Goal: Task Accomplishment & Management: Manage account settings

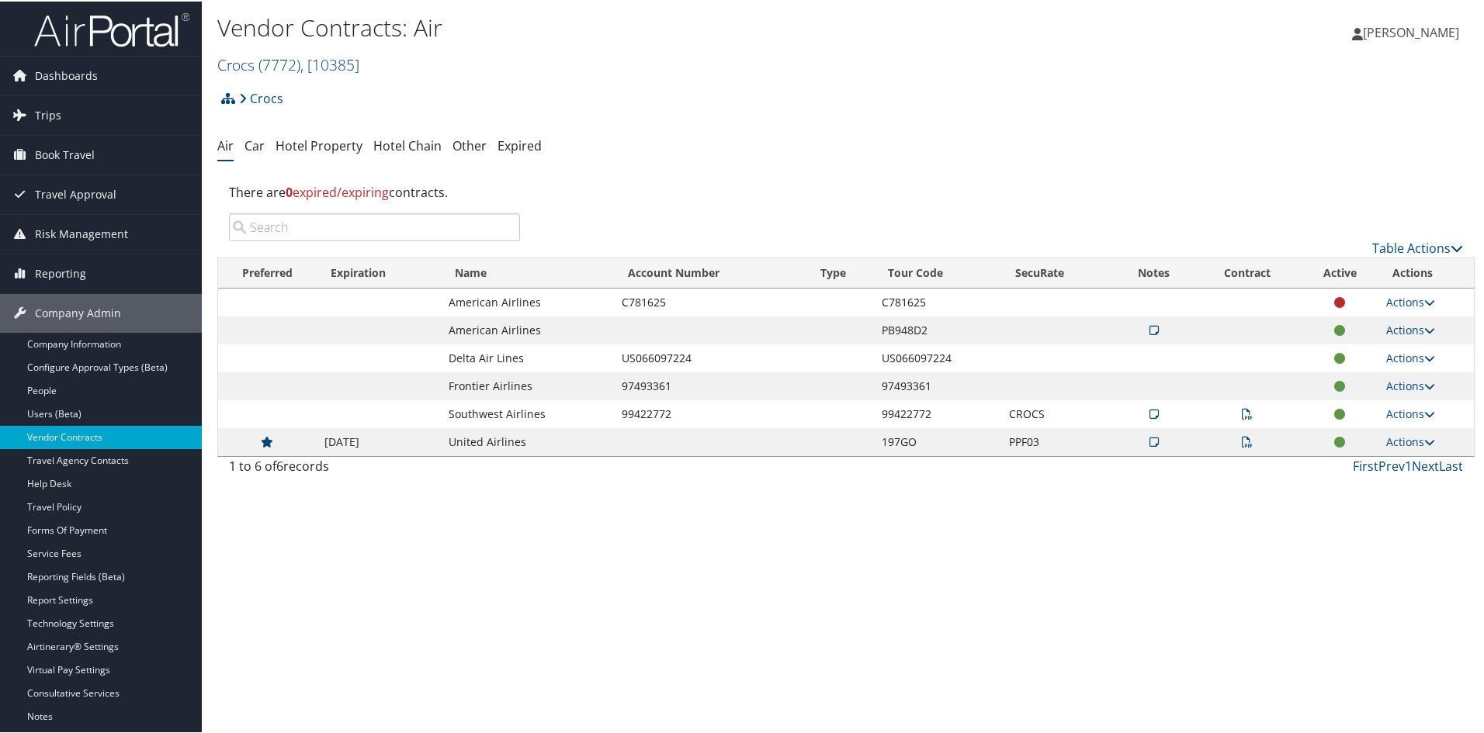
click at [318, 62] on span ", [ 10385 ]" at bounding box center [329, 63] width 59 height 21
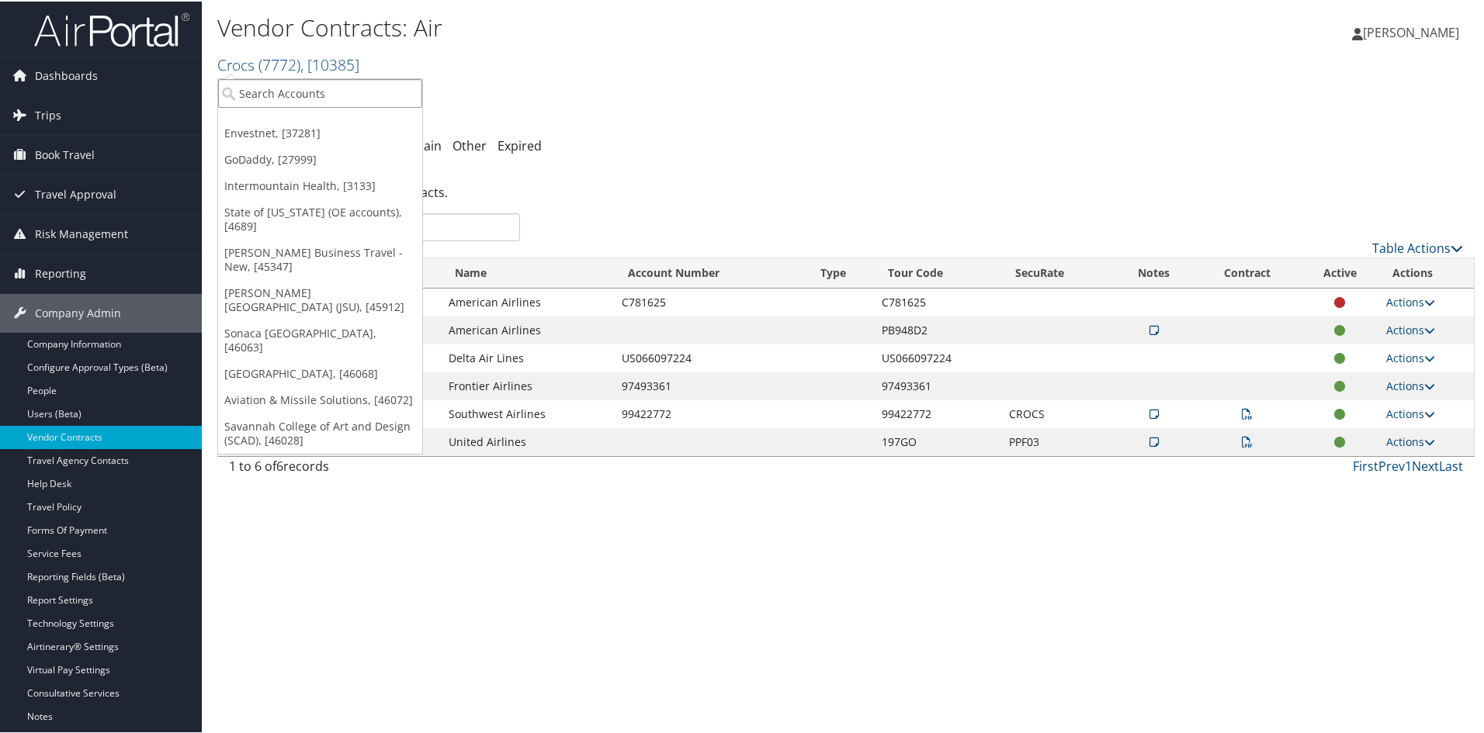
click at [301, 86] on input "search" at bounding box center [320, 92] width 204 height 29
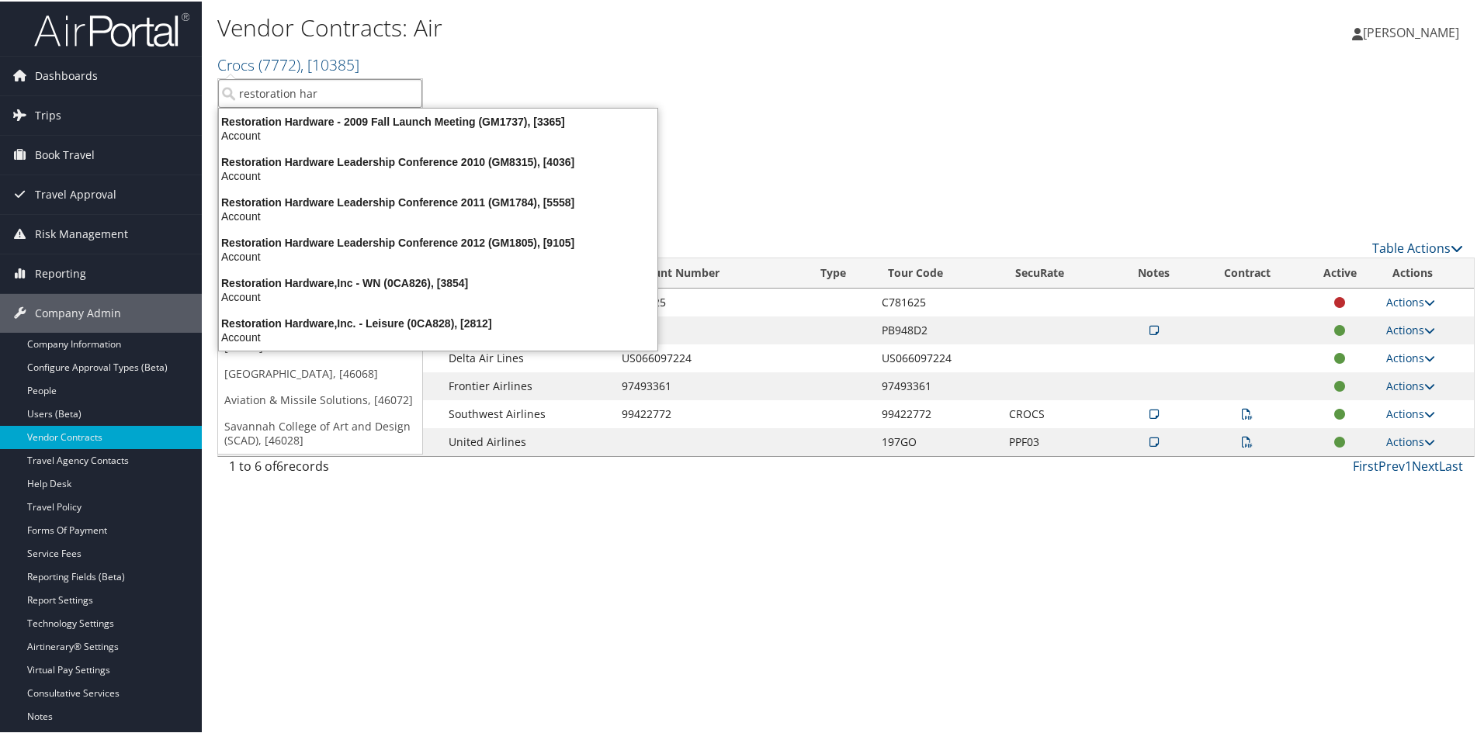
drag, startPoint x: 333, startPoint y: 88, endPoint x: 231, endPoint y: 72, distance: 103.0
click at [231, 77] on ul "restoration har Envestnet, [37281] GoDaddy, [27999] Intermountain Health, [3133…" at bounding box center [320, 265] width 206 height 376
type input "restoration har"
click at [231, 72] on link "Crocs ( 7772 ) , [ 10385 ]" at bounding box center [288, 63] width 142 height 21
click at [328, 83] on input "restoration har" at bounding box center [320, 92] width 204 height 29
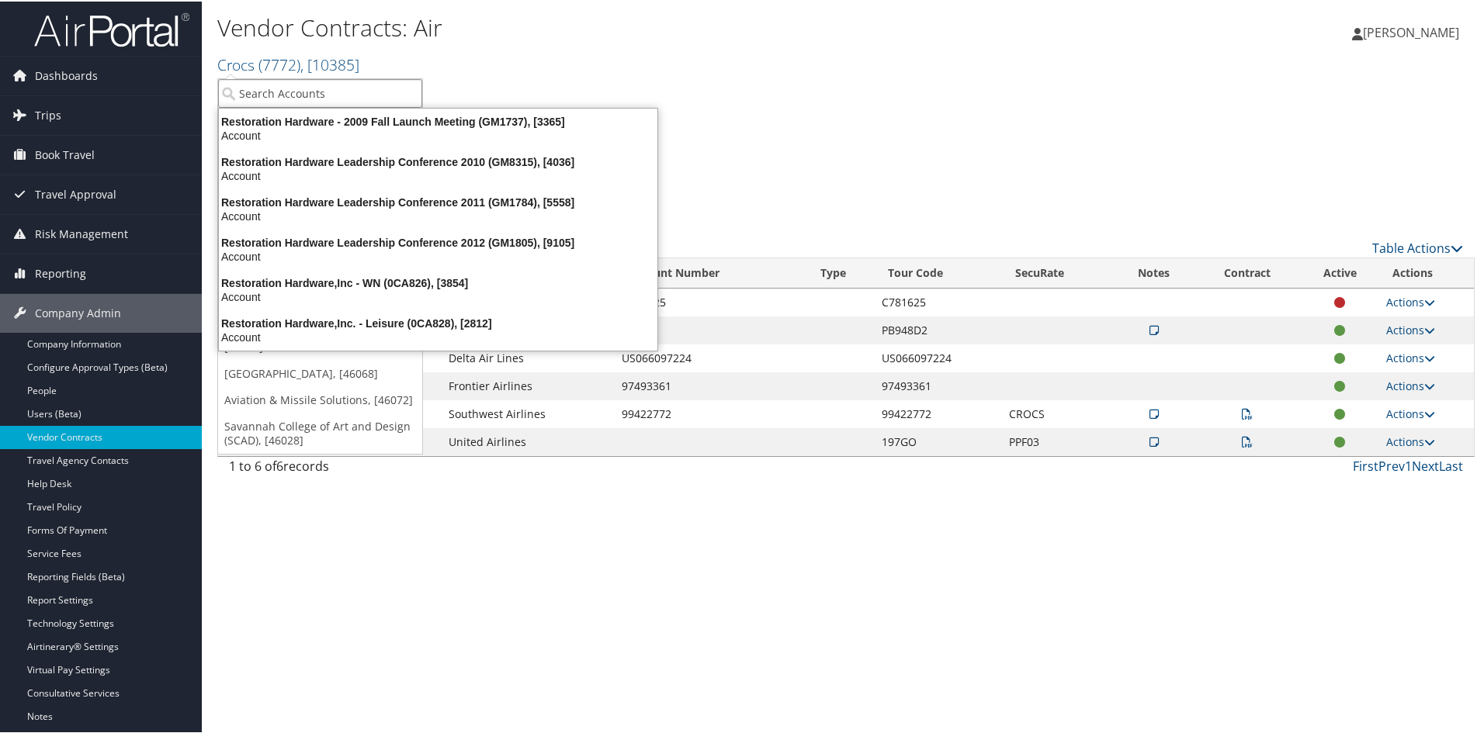
click at [328, 83] on input "search" at bounding box center [320, 92] width 204 height 29
type input "RH"
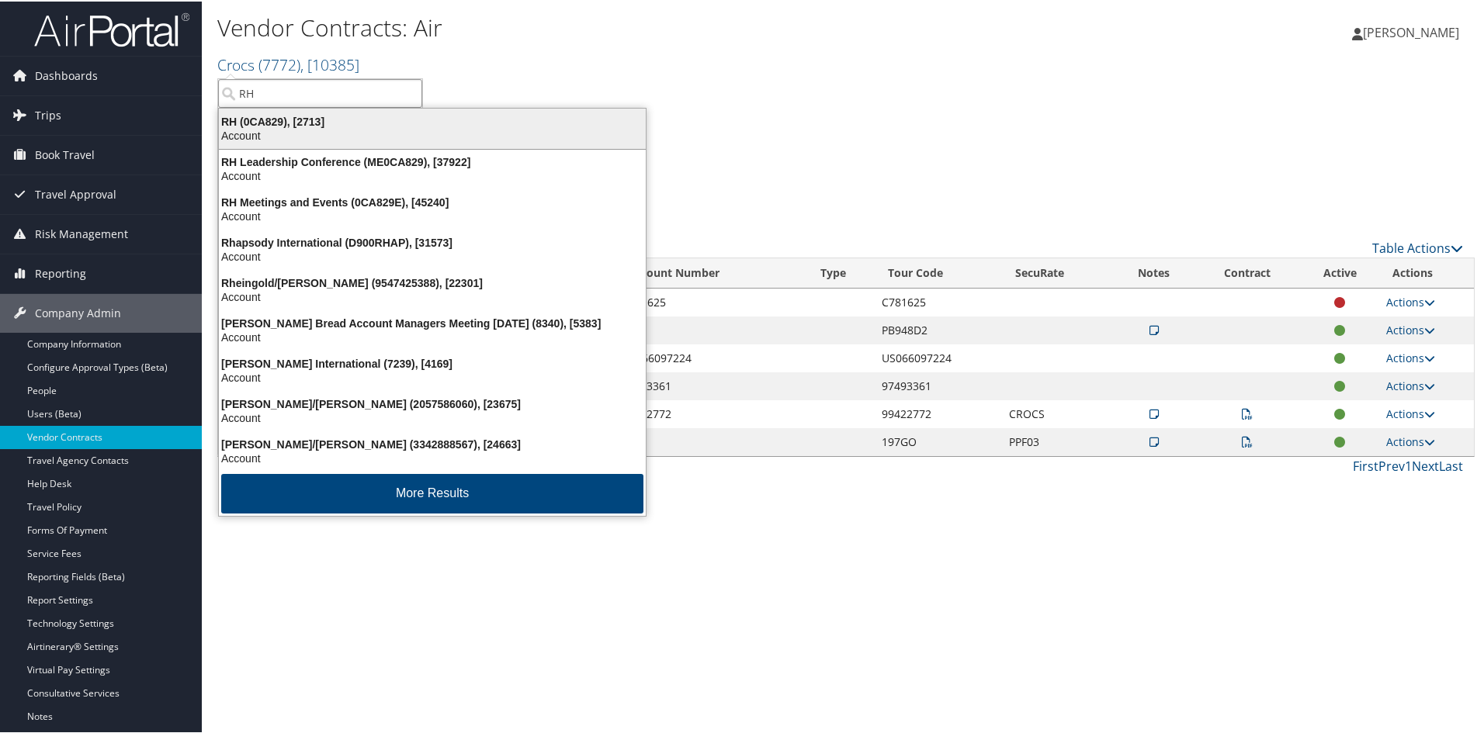
click at [303, 116] on div "RH (0CA829), [2713]" at bounding box center [432, 120] width 445 height 14
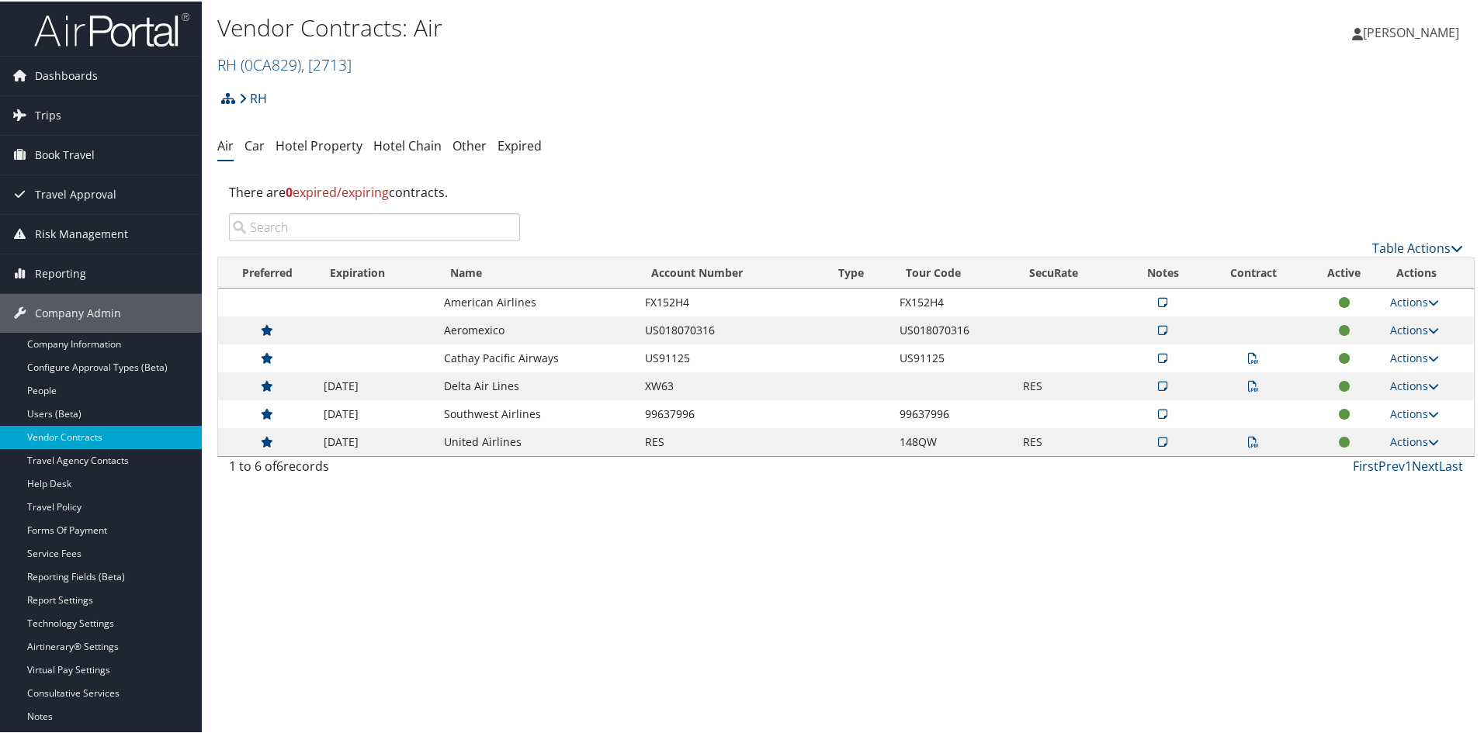
click at [1248, 68] on div "Vendor Contracts: Air RH ( 0CA829 ) , [ 2713 ] RH Envestnet GoDaddy Intermounta…" at bounding box center [846, 40] width 1288 height 81
